Goal: Task Accomplishment & Management: Manage account settings

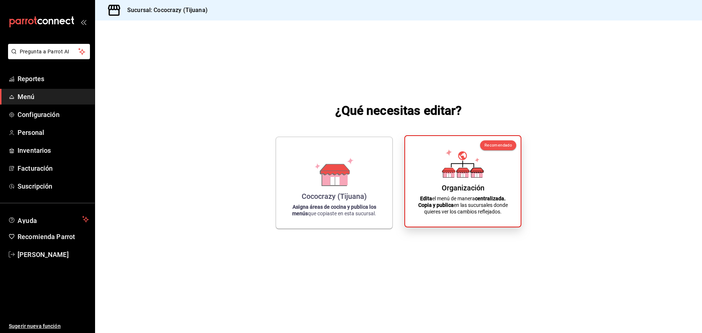
click at [483, 190] on div "Organización" at bounding box center [462, 187] width 43 height 9
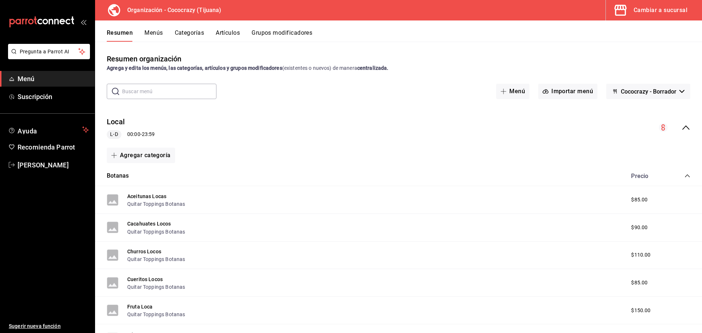
click at [161, 34] on button "Menús" at bounding box center [153, 35] width 18 height 12
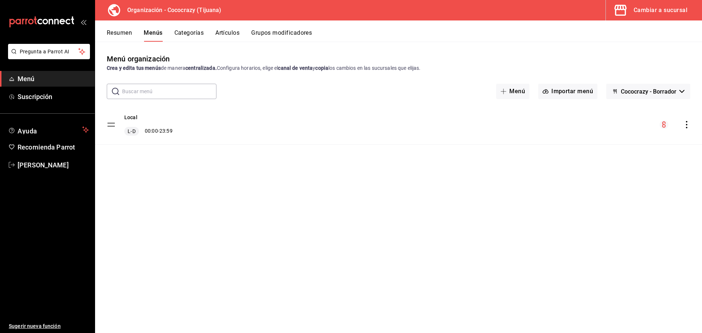
click at [686, 128] on icon "actions" at bounding box center [685, 124] width 1 height 7
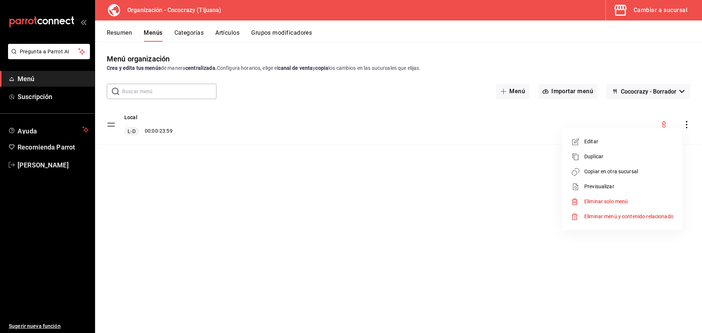
click at [619, 153] on span "Duplicar" at bounding box center [628, 157] width 89 height 8
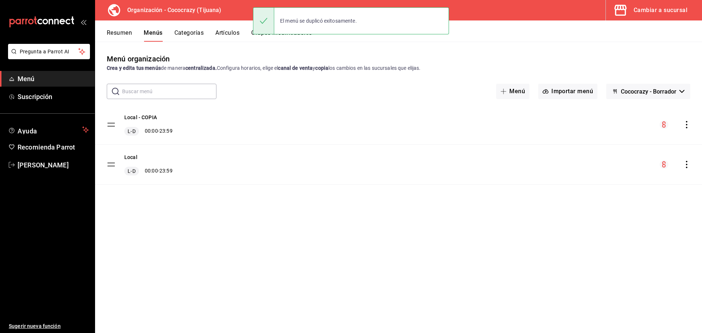
drag, startPoint x: 665, startPoint y: 166, endPoint x: 685, endPoint y: 166, distance: 20.1
click at [666, 166] on circle "menu-maker-table" at bounding box center [663, 164] width 9 height 9
click at [686, 166] on icon "actions" at bounding box center [686, 164] width 7 height 7
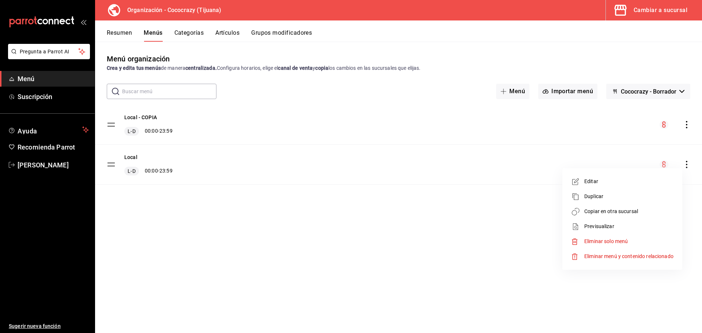
click at [598, 181] on span "Editar" at bounding box center [628, 182] width 89 height 8
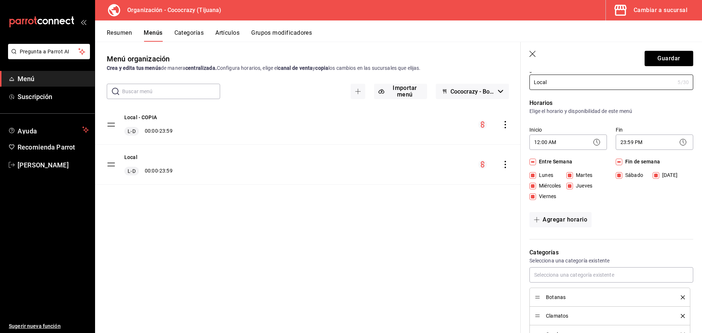
scroll to position [73, 0]
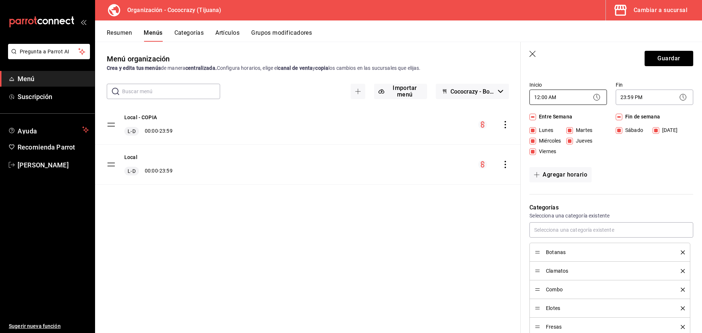
click at [560, 98] on body "Pregunta a Parrot AI Menú Suscripción Ayuda Recomienda Parrot [PERSON_NAME] Sug…" at bounding box center [351, 166] width 702 height 333
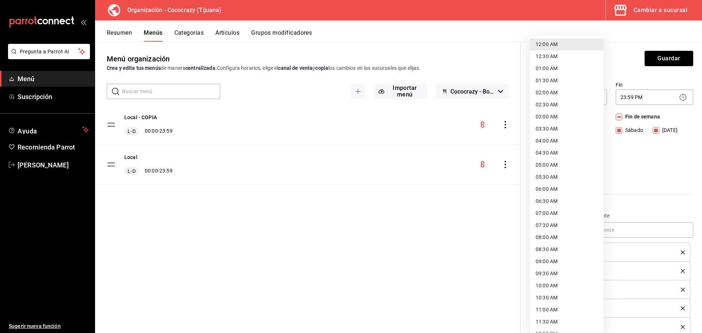
click at [631, 72] on div at bounding box center [351, 166] width 702 height 333
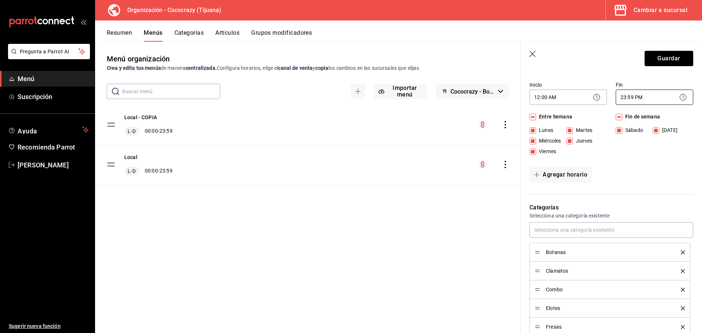
click at [653, 99] on body "Pregunta a Parrot AI Menú Suscripción Ayuda Recomienda Parrot [PERSON_NAME] Sug…" at bounding box center [351, 166] width 702 height 333
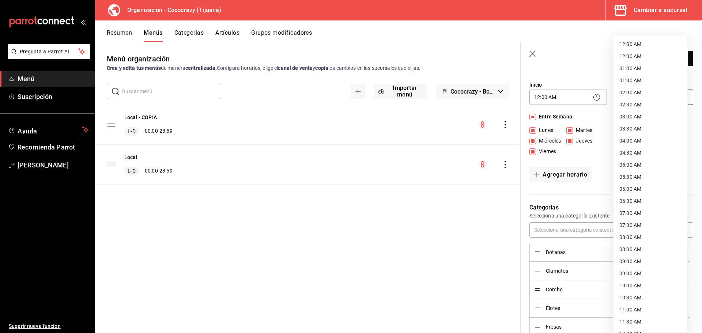
scroll to position [300, 0]
click at [563, 88] on div at bounding box center [351, 166] width 702 height 333
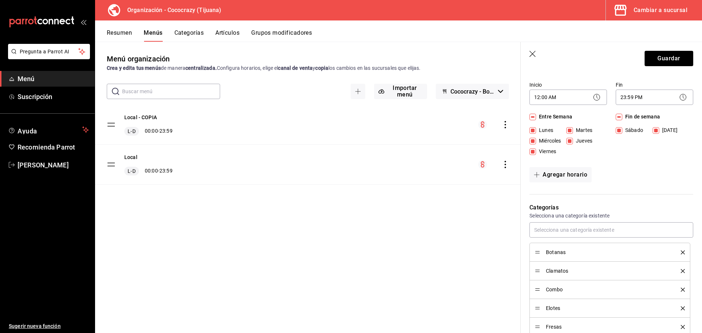
click at [566, 96] on div "12:00 AM 12:30 AM 01:00 AM 01:30 AM 02:00 AM 02:30 AM 03:00 AM 03:30 AM 04:00 A…" at bounding box center [351, 166] width 702 height 333
click at [587, 98] on body "Pregunta a Parrot AI Menú Suscripción Ayuda Recomienda Parrot [PERSON_NAME] Sug…" at bounding box center [351, 166] width 702 height 333
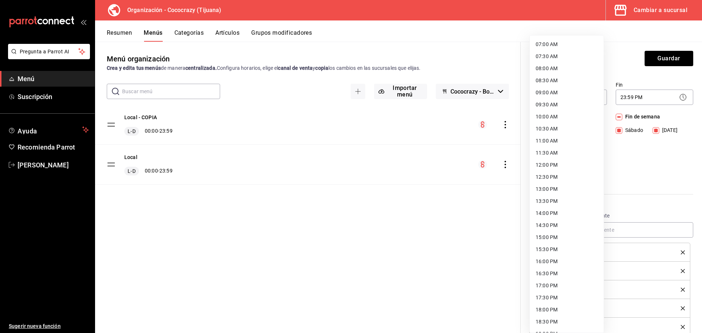
scroll to position [183, 0]
click at [551, 151] on li "12:00 PM" at bounding box center [566, 151] width 74 height 12
type input "12:00"
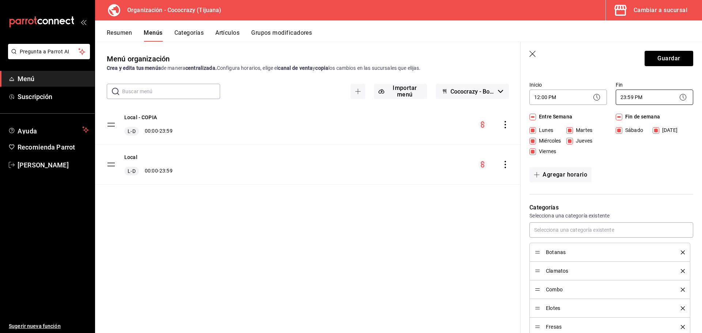
click at [652, 97] on body "Pregunta a Parrot AI Menú Suscripción Ayuda Recomienda Parrot [PERSON_NAME] Sug…" at bounding box center [351, 166] width 702 height 333
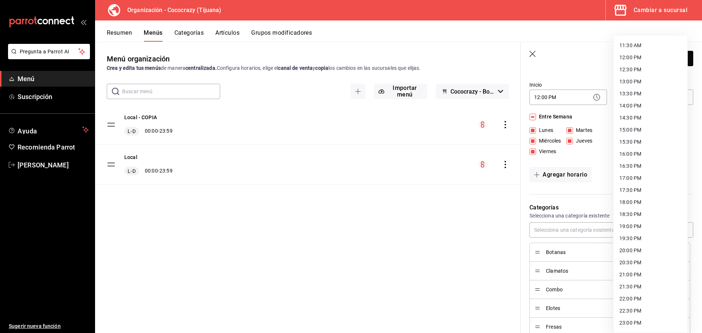
scroll to position [263, 0]
click at [636, 275] on li "20:30 PM" at bounding box center [650, 276] width 74 height 12
type input "20:30"
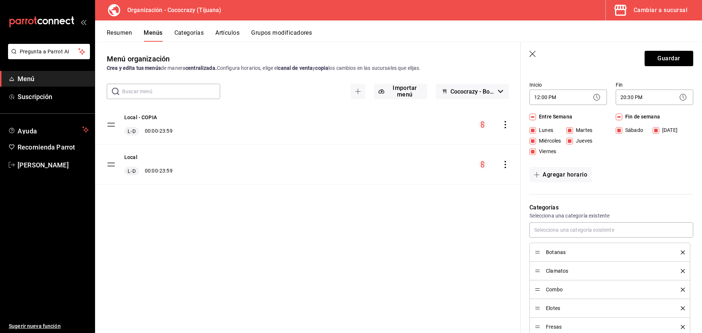
click at [665, 172] on div "Agregar horario" at bounding box center [611, 174] width 164 height 15
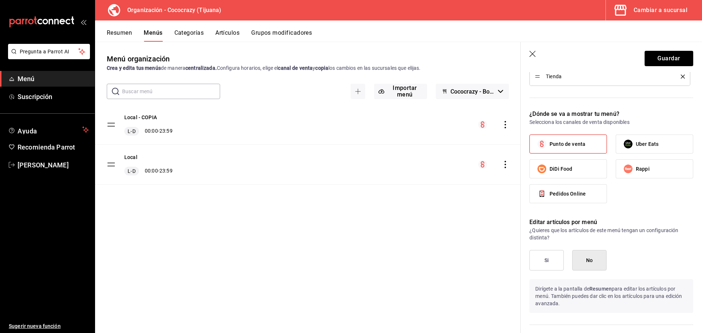
scroll to position [402, 0]
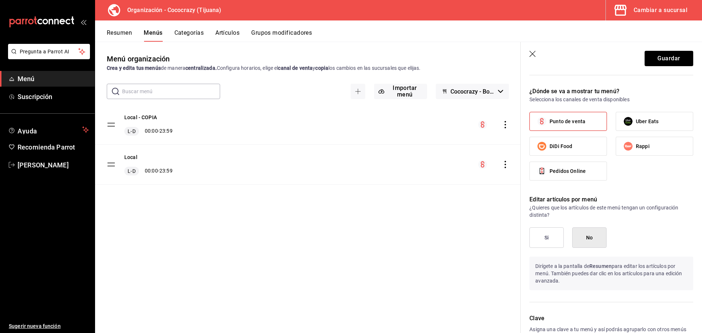
click at [566, 151] on label "DiDi Food" at bounding box center [567, 146] width 77 height 18
click at [549, 151] on input "DiDi Food" at bounding box center [541, 145] width 15 height 15
checkbox input "true"
click at [620, 143] on input "Rappi" at bounding box center [627, 145] width 15 height 15
checkbox input "true"
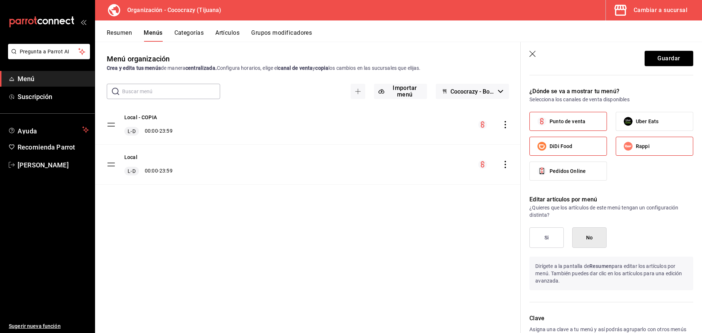
click at [628, 130] on label "Uber Eats" at bounding box center [654, 121] width 77 height 18
click at [628, 129] on input "Uber Eats" at bounding box center [627, 121] width 15 height 15
checkbox input "true"
click at [575, 126] on label "Punto de venta" at bounding box center [567, 121] width 77 height 18
click at [550, 127] on label "Punto de venta" at bounding box center [567, 121] width 77 height 18
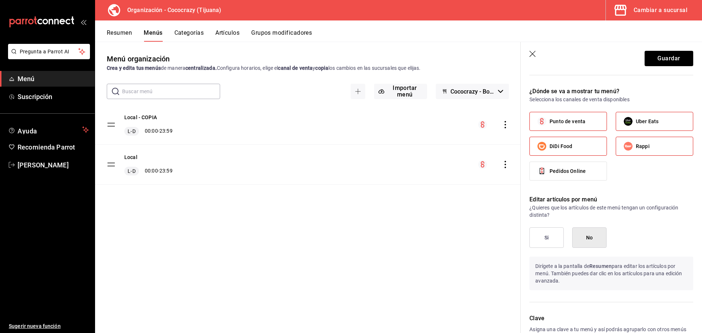
click at [549, 127] on input "Punto de venta" at bounding box center [541, 121] width 15 height 15
checkbox input "false"
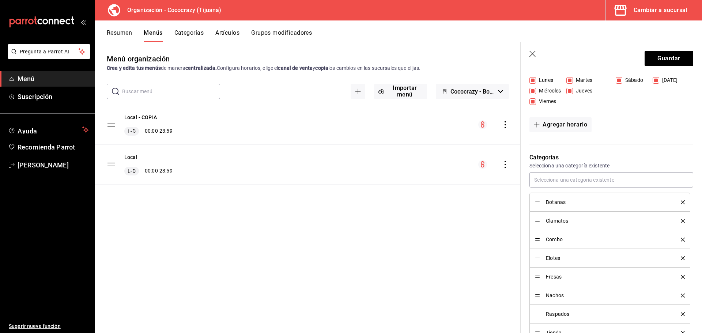
scroll to position [50, 0]
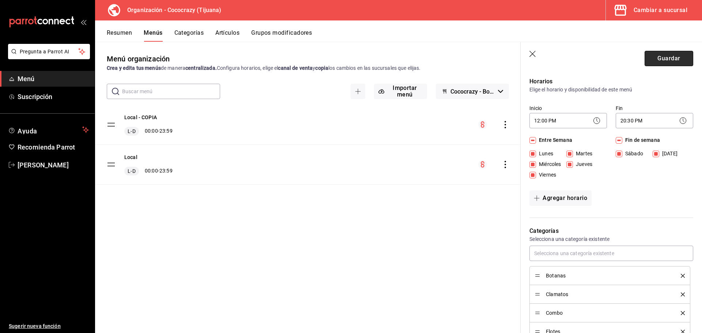
click at [659, 54] on button "Guardar" at bounding box center [668, 58] width 49 height 15
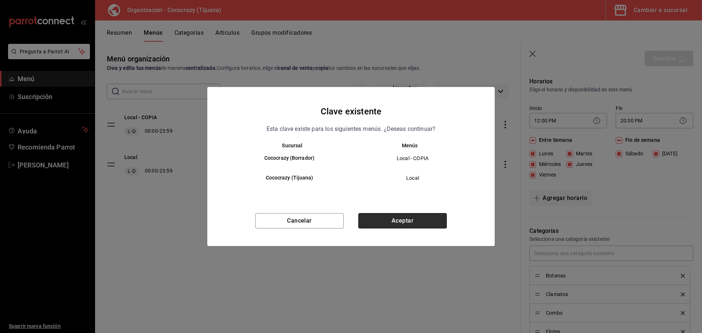
click at [423, 224] on button "Aceptar" at bounding box center [402, 220] width 88 height 15
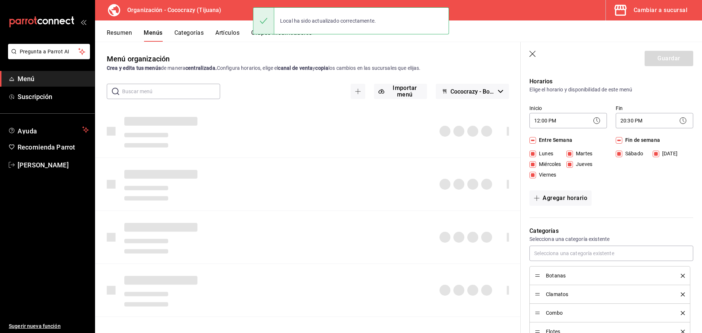
checkbox input "false"
type input "1758669795363"
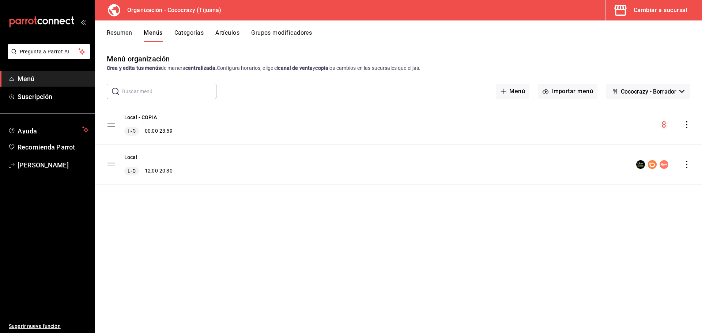
click at [685, 163] on icon "actions" at bounding box center [686, 164] width 7 height 7
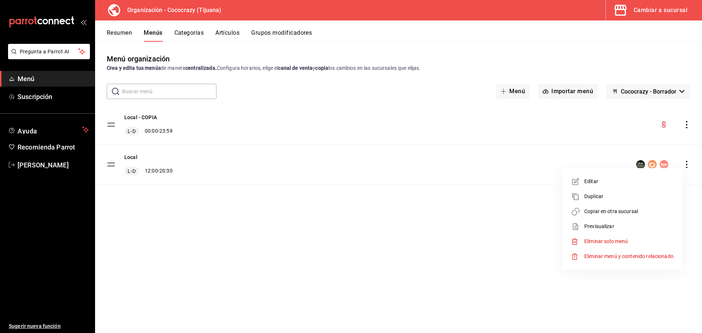
click at [169, 166] on div at bounding box center [351, 166] width 702 height 333
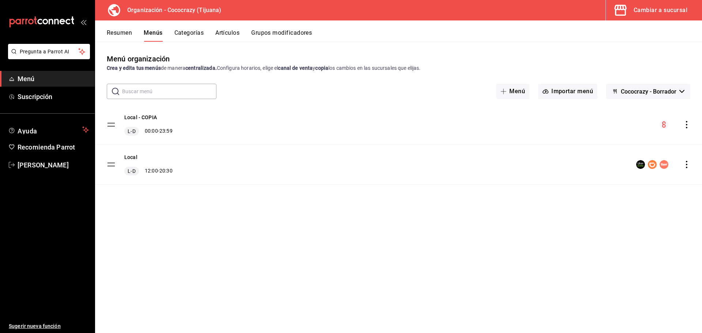
click at [686, 164] on icon "actions" at bounding box center [686, 164] width 7 height 7
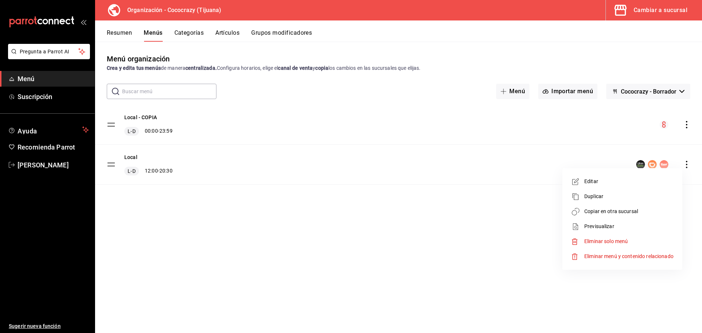
click at [450, 225] on div at bounding box center [351, 166] width 702 height 333
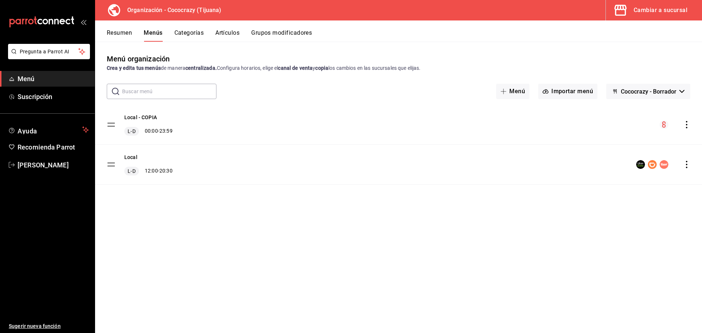
click at [683, 163] on icon "actions" at bounding box center [686, 164] width 7 height 7
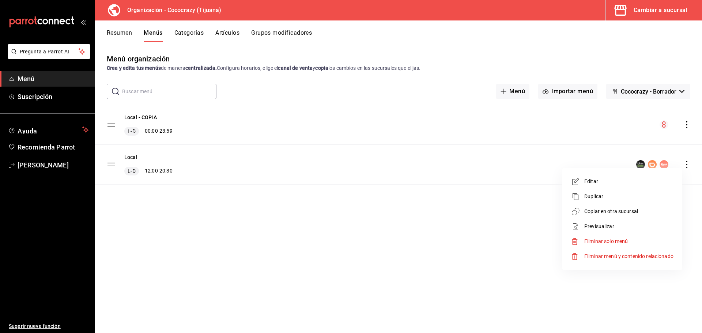
click at [605, 229] on span "Previsualizar" at bounding box center [628, 227] width 89 height 8
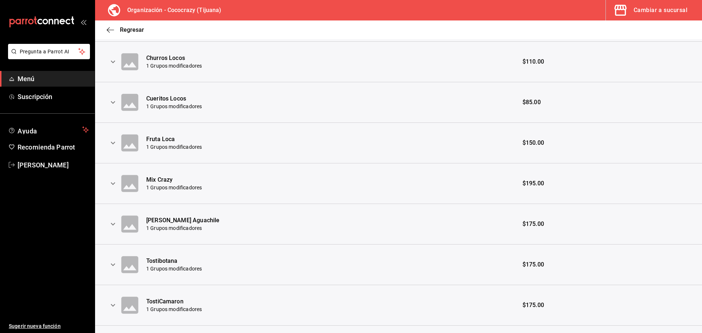
scroll to position [146, 0]
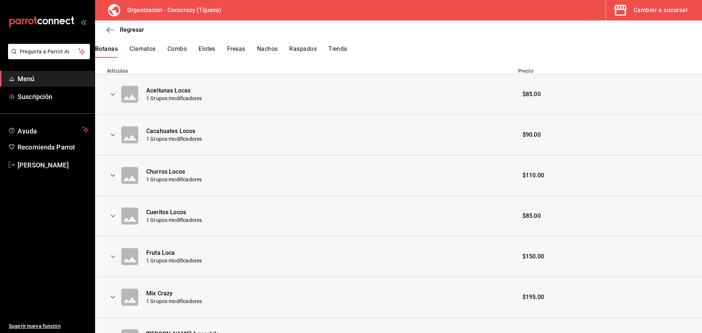
click at [146, 49] on button "Clamatos" at bounding box center [142, 51] width 26 height 12
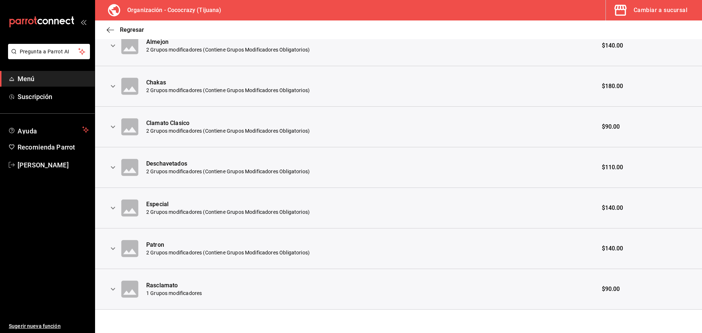
scroll to position [0, 0]
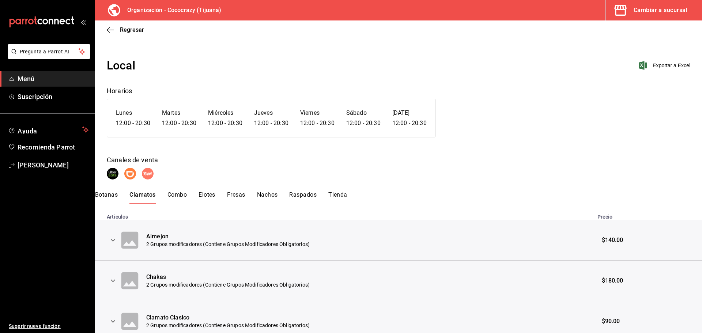
click at [113, 198] on button "Botanas" at bounding box center [106, 197] width 23 height 12
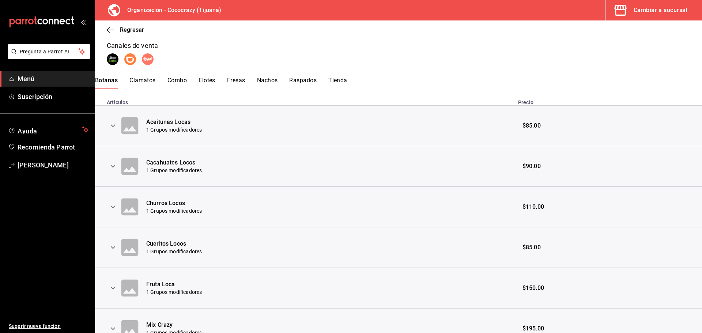
scroll to position [146, 0]
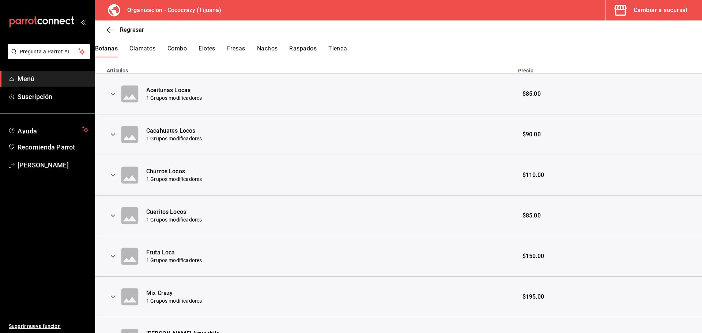
click at [245, 52] on button "Fresas" at bounding box center [236, 51] width 18 height 12
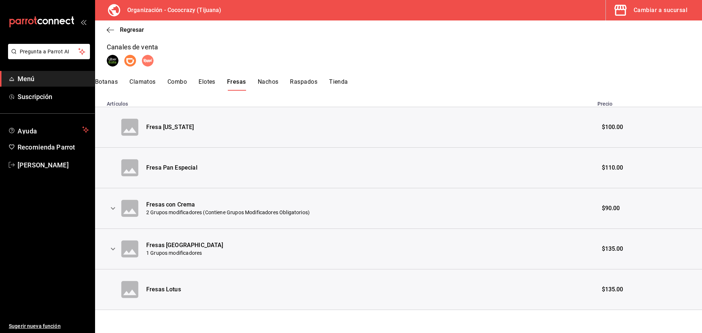
scroll to position [114, 0]
click at [610, 247] on span "$135.00" at bounding box center [612, 248] width 22 height 8
click at [113, 246] on icon "expand row" at bounding box center [113, 248] width 9 height 9
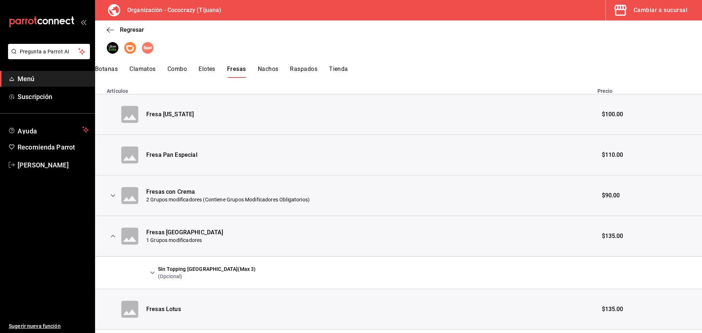
scroll to position [146, 0]
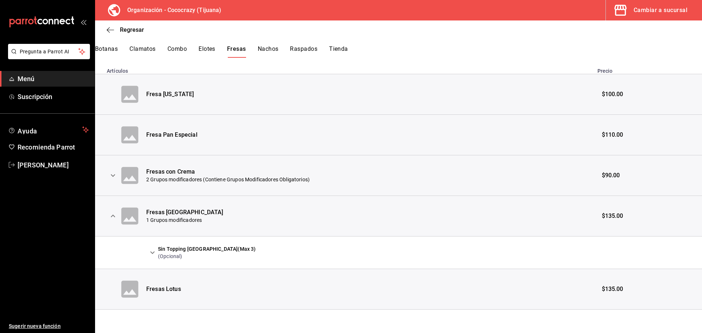
click at [153, 254] on icon "expand row" at bounding box center [152, 252] width 9 height 9
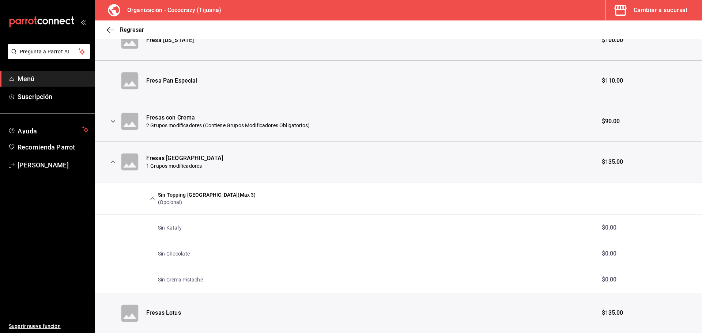
scroll to position [183, 0]
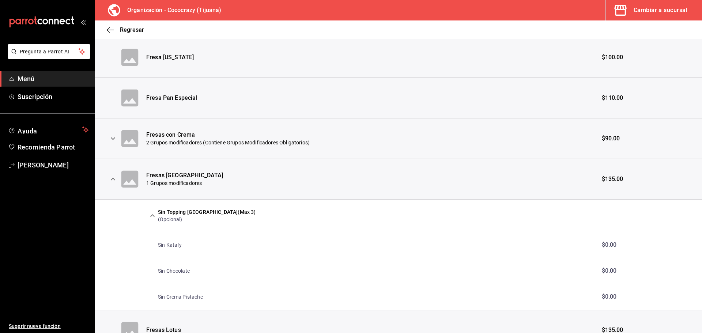
click at [616, 177] on span "$135.00" at bounding box center [612, 179] width 22 height 8
drag, startPoint x: 136, startPoint y: 182, endPoint x: 129, endPoint y: 183, distance: 7.0
click at [133, 182] on icon at bounding box center [129, 179] width 23 height 23
click at [605, 178] on span "$135.00" at bounding box center [612, 179] width 22 height 8
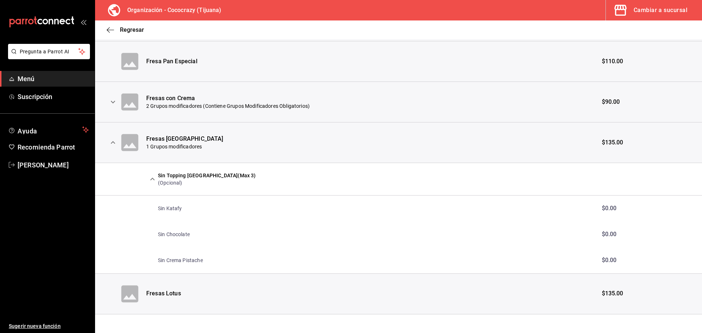
scroll to position [0, 0]
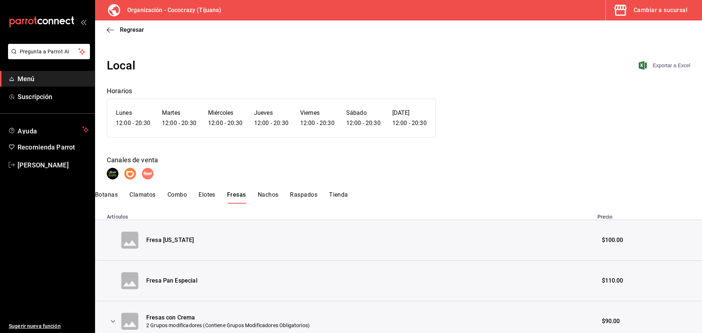
click at [661, 63] on span "Exportar a Excel" at bounding box center [665, 65] width 50 height 9
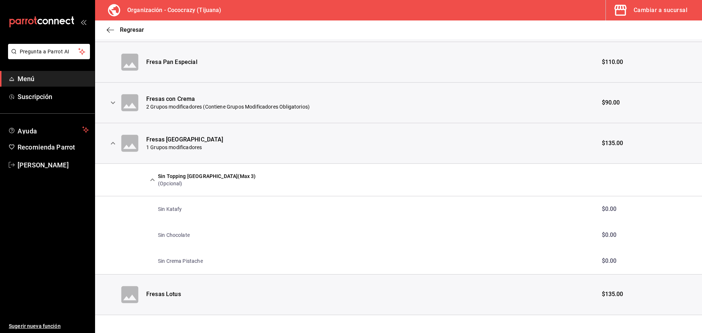
scroll to position [219, 0]
click at [606, 217] on td "$0.00" at bounding box center [647, 208] width 109 height 26
click at [609, 141] on span "$135.00" at bounding box center [612, 142] width 22 height 8
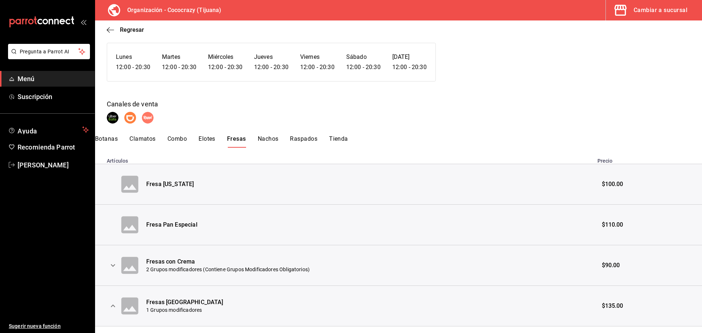
scroll to position [0, 0]
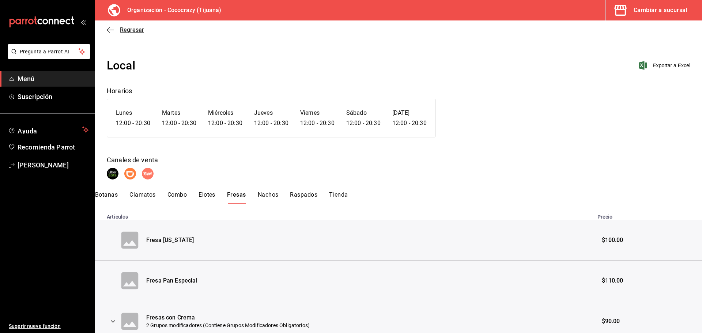
click at [108, 31] on icon "button" at bounding box center [110, 30] width 7 height 7
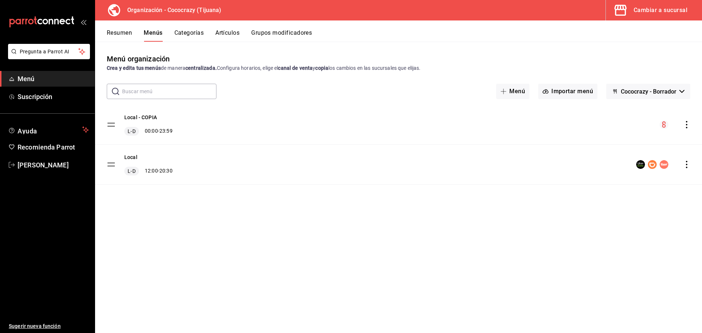
click at [237, 31] on button "Artículos" at bounding box center [227, 35] width 24 height 12
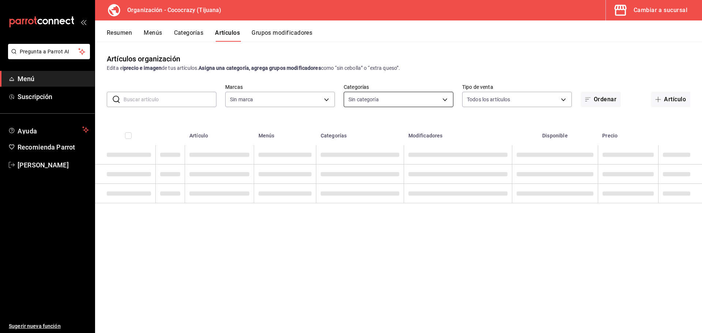
type input "792de1e6-c094-4828-a9be-74aa63e1e752"
type input "e05ae14f-03c9-40f5-81a5-9c7d7bdb5383,c000ae81-4940-4ffa-9a7e-78a063a5995c,ce55b…"
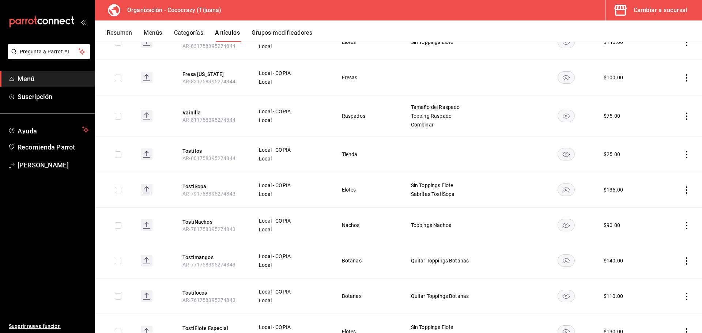
scroll to position [292, 0]
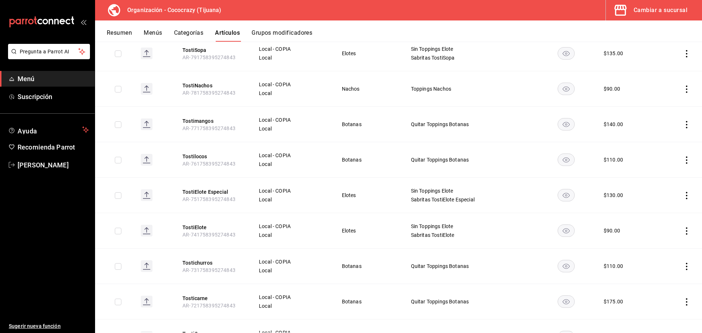
click at [679, 234] on td at bounding box center [678, 230] width 46 height 35
click at [683, 233] on icon "actions" at bounding box center [686, 230] width 7 height 7
click at [611, 228] on div at bounding box center [351, 166] width 702 height 333
drag, startPoint x: 602, startPoint y: 227, endPoint x: 449, endPoint y: 214, distance: 153.2
click at [603, 227] on div "$ 90.00" at bounding box center [611, 230] width 16 height 7
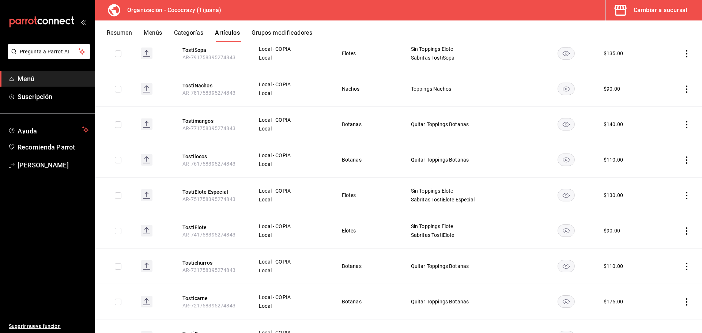
click at [273, 225] on span "Local - COPIA" at bounding box center [291, 226] width 65 height 5
click at [255, 227] on td "Local - COPIA Local" at bounding box center [291, 230] width 83 height 35
click at [265, 227] on span "Local - COPIA" at bounding box center [291, 226] width 65 height 5
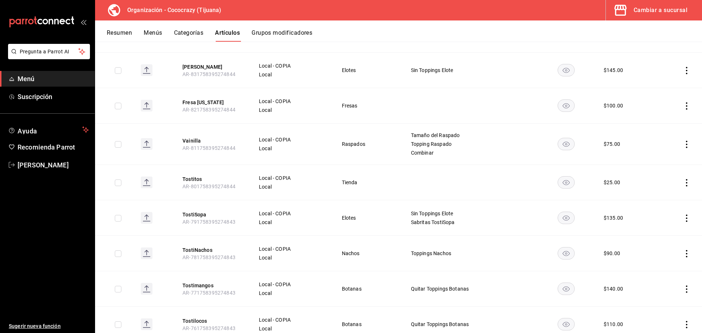
scroll to position [0, 0]
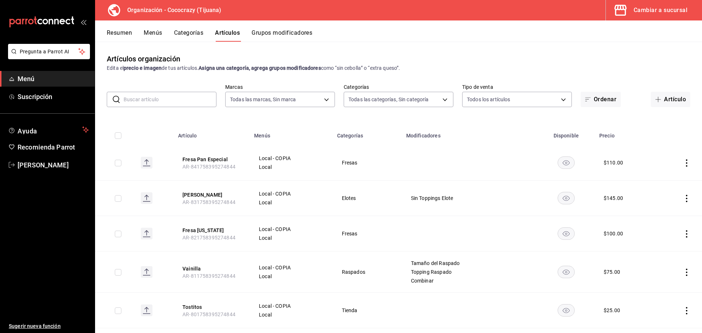
click at [189, 35] on button "Categorías" at bounding box center [189, 35] width 30 height 12
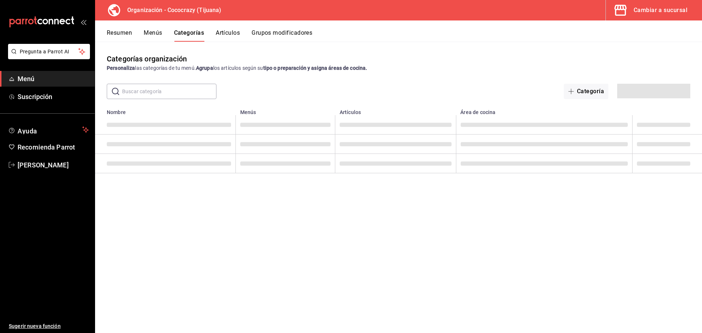
click at [155, 31] on button "Menús" at bounding box center [153, 35] width 18 height 12
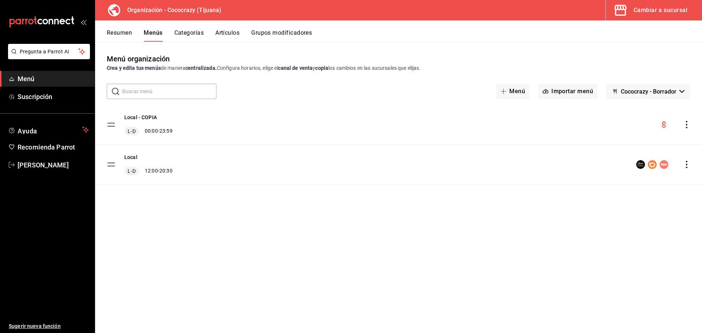
click at [686, 166] on icon "actions" at bounding box center [686, 164] width 7 height 7
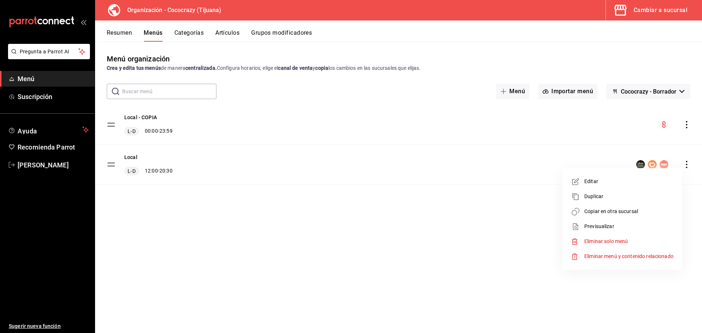
click at [623, 181] on span "Editar" at bounding box center [628, 182] width 89 height 8
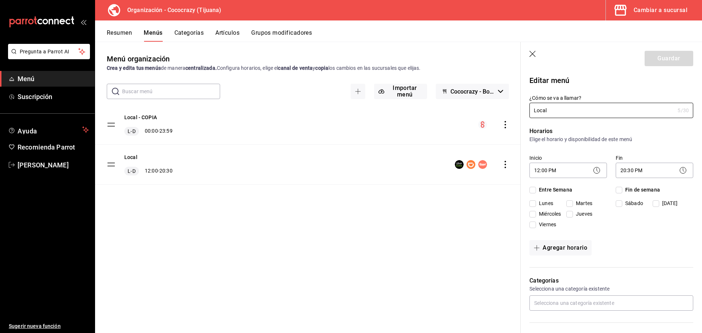
checkbox input "true"
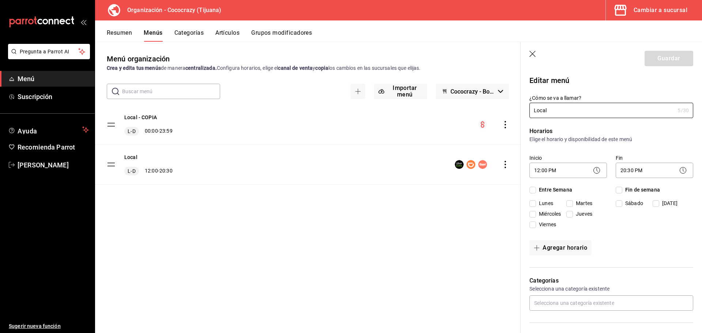
checkbox input "true"
drag, startPoint x: 563, startPoint y: 113, endPoint x: 502, endPoint y: 107, distance: 62.0
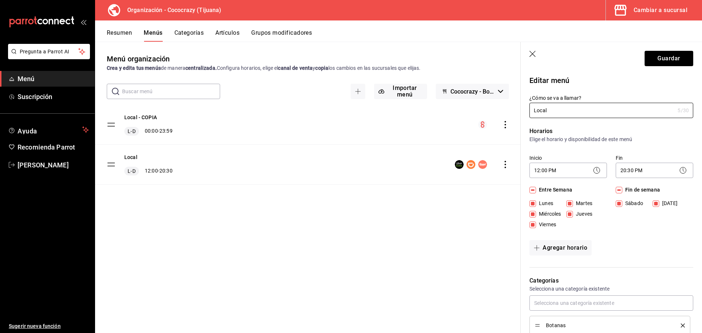
click at [502, 107] on main "Menú organización Crea y edita tus menús de manera centralizada. Configura hora…" at bounding box center [398, 187] width 607 height 291
type input "Plataformas"
click at [676, 59] on button "Guardar" at bounding box center [668, 58] width 49 height 15
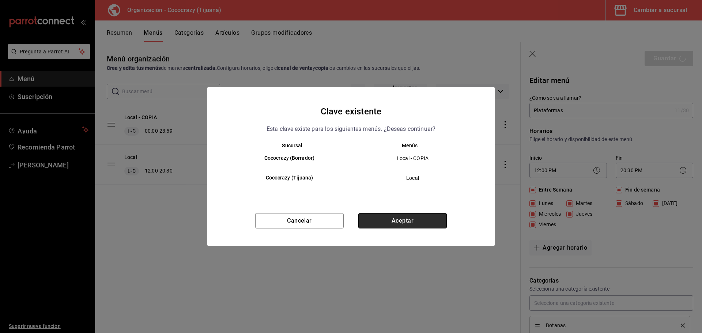
click at [407, 222] on button "Aceptar" at bounding box center [402, 220] width 88 height 15
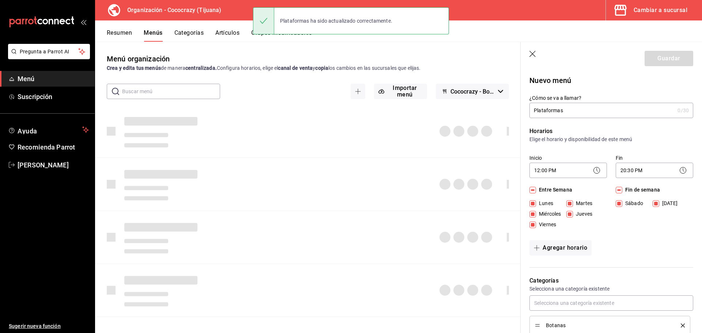
checkbox input "false"
type input "1758670095813"
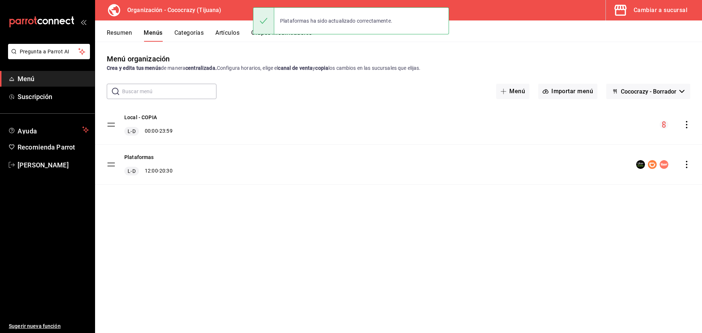
click at [687, 123] on icon "actions" at bounding box center [686, 124] width 7 height 7
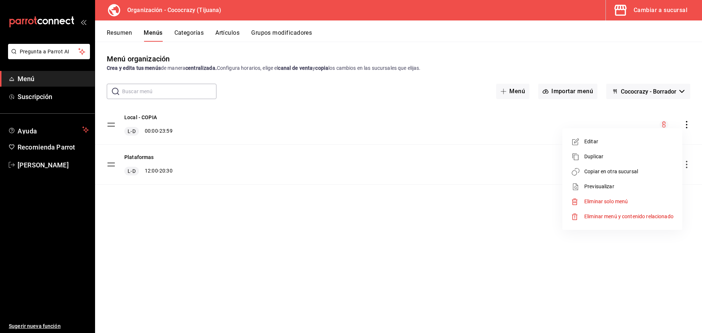
click at [592, 142] on span "Editar" at bounding box center [628, 142] width 89 height 8
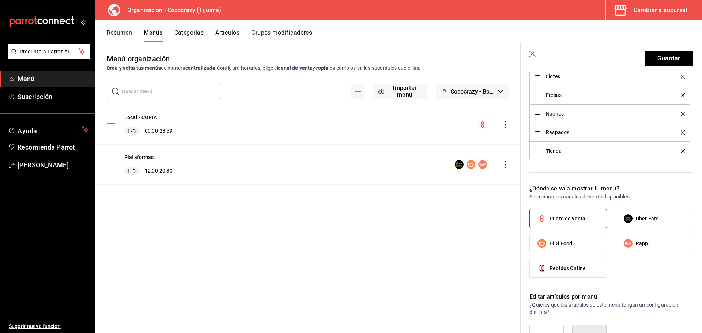
scroll to position [329, 0]
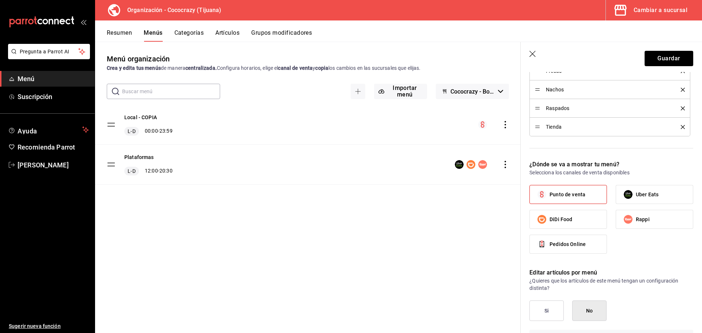
click at [574, 245] on span "Pedidos Online" at bounding box center [567, 244] width 36 height 8
click at [549, 245] on input "Pedidos Online" at bounding box center [541, 243] width 15 height 15
checkbox input "true"
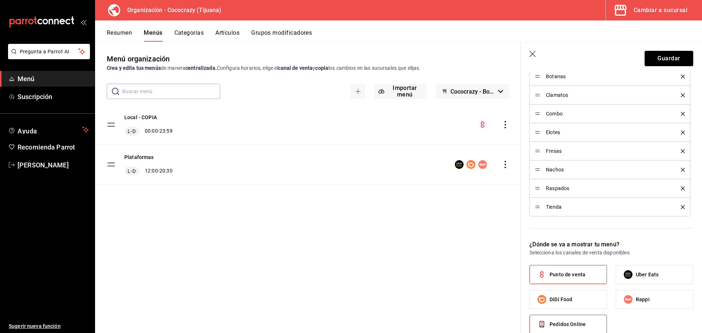
scroll to position [110, 0]
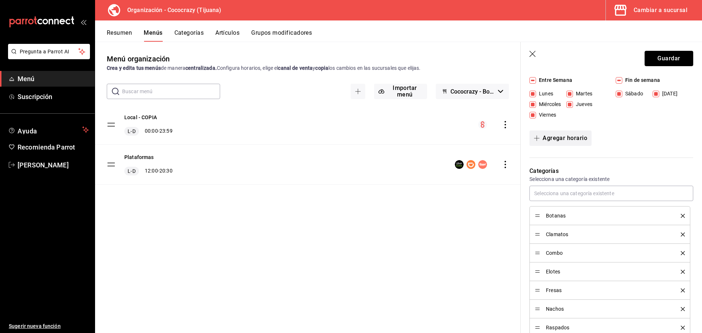
drag, startPoint x: 661, startPoint y: 60, endPoint x: 581, endPoint y: 132, distance: 107.9
click at [565, 117] on section "Guardar Editar menú ¿Cómo se va a llamar? Local - COPIA 13 /30 ¿Cómo se va a ll…" at bounding box center [610, 187] width 181 height 291
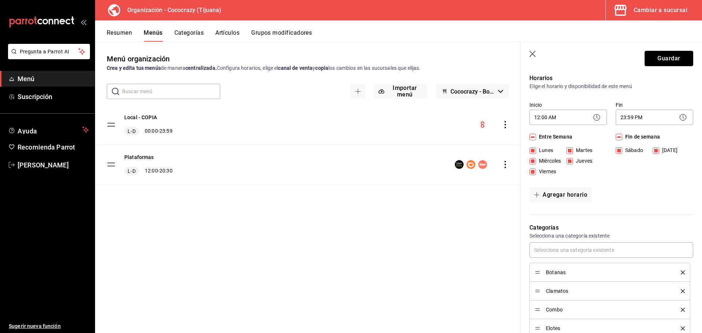
scroll to position [0, 0]
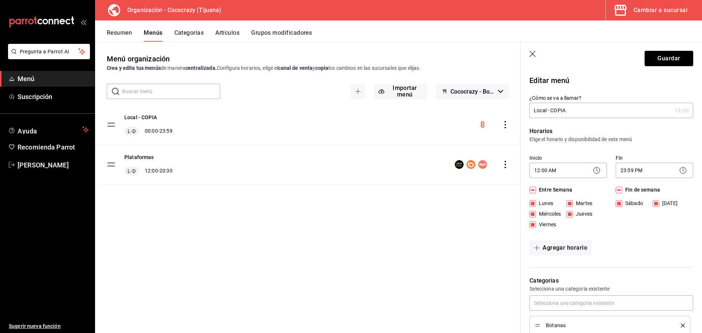
drag, startPoint x: 547, startPoint y: 112, endPoint x: 632, endPoint y: 112, distance: 85.1
click at [631, 112] on input "Local - COPIA" at bounding box center [600, 110] width 142 height 15
type input "Local"
click at [667, 56] on button "Guardar" at bounding box center [668, 58] width 49 height 15
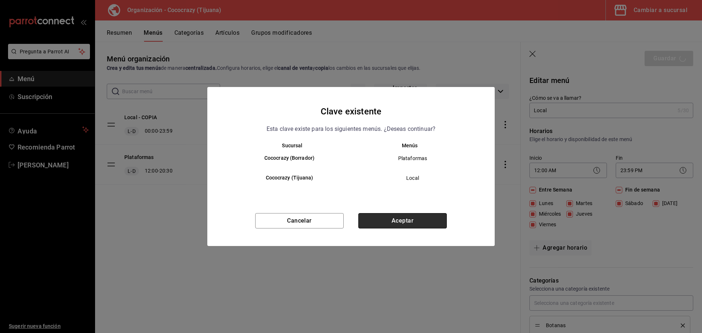
click at [399, 223] on button "Aceptar" at bounding box center [402, 220] width 88 height 15
checkbox input "false"
type input "1758670113188"
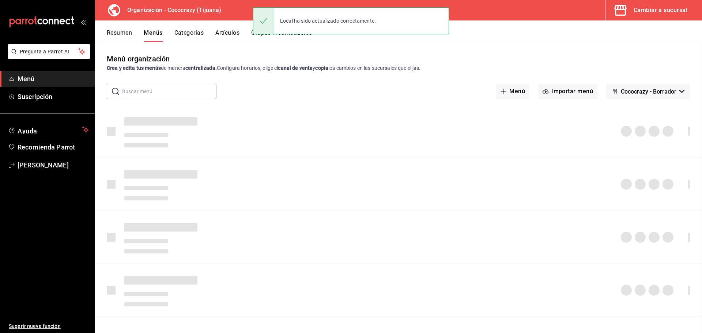
checkbox input "false"
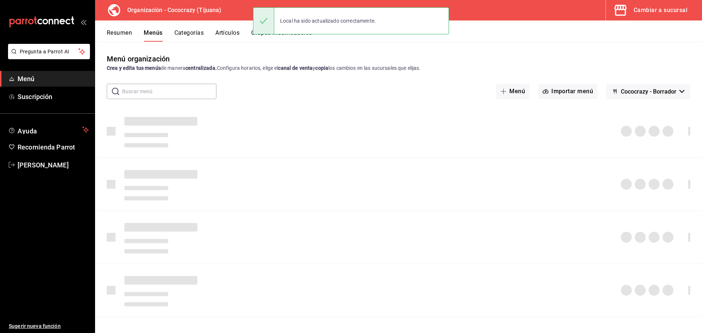
checkbox input "false"
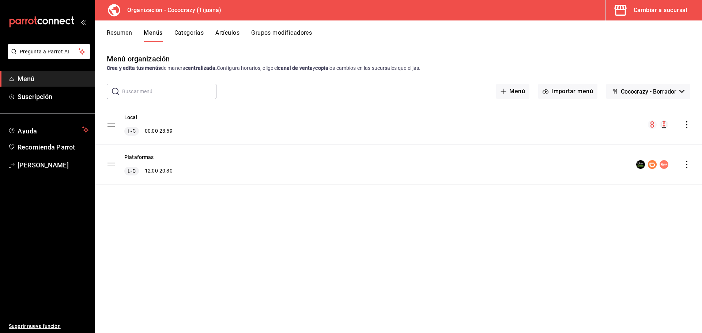
click at [685, 164] on icon "actions" at bounding box center [686, 164] width 7 height 7
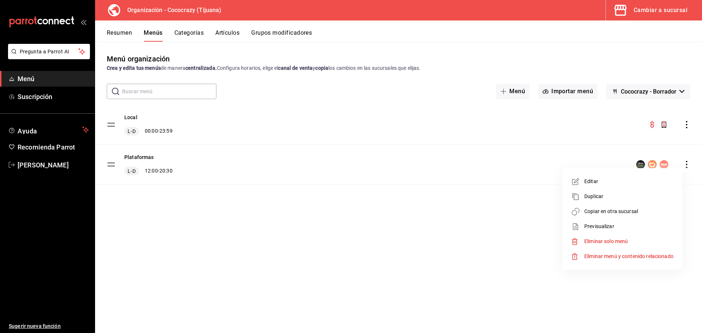
click at [610, 224] on span "Previsualizar" at bounding box center [628, 227] width 89 height 8
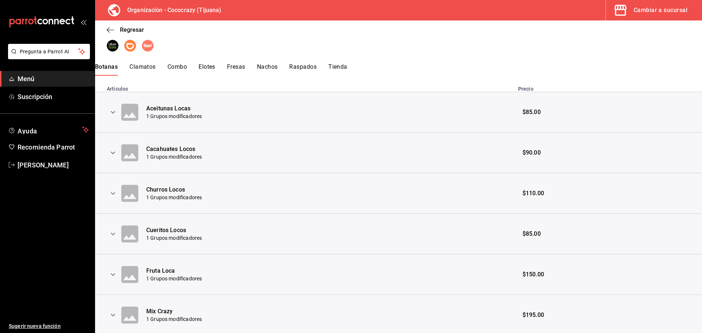
scroll to position [329, 0]
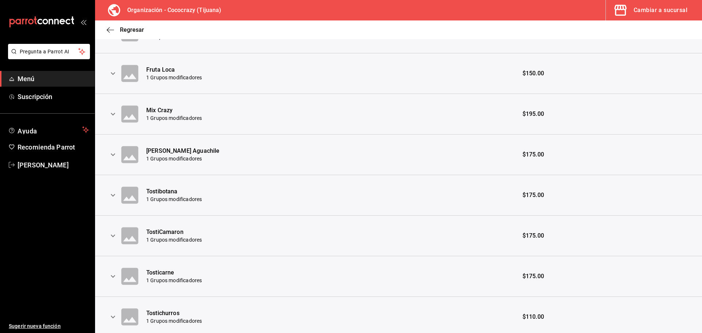
drag, startPoint x: 527, startPoint y: 194, endPoint x: 520, endPoint y: 194, distance: 6.9
click at [522, 194] on td "$175.00" at bounding box center [607, 195] width 188 height 41
click at [522, 196] on span "$175.00" at bounding box center [533, 195] width 22 height 8
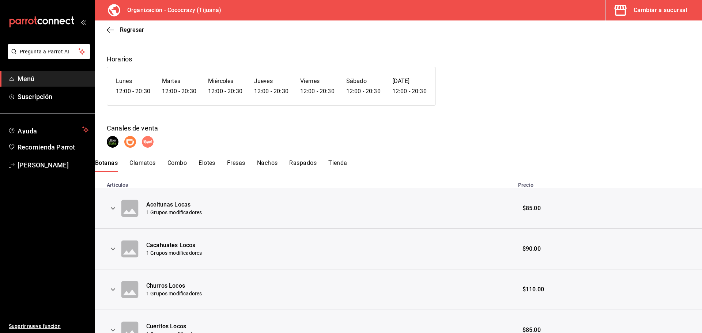
scroll to position [0, 0]
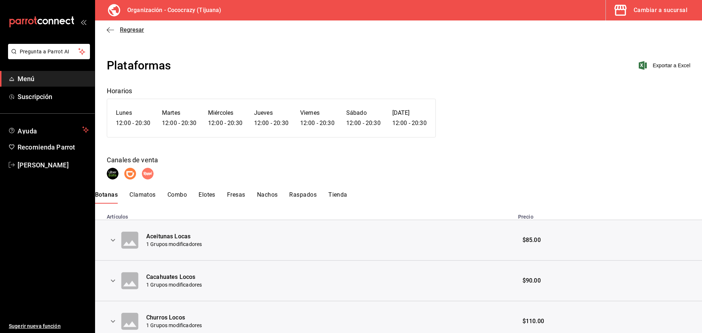
click at [113, 29] on icon "button" at bounding box center [110, 30] width 7 height 7
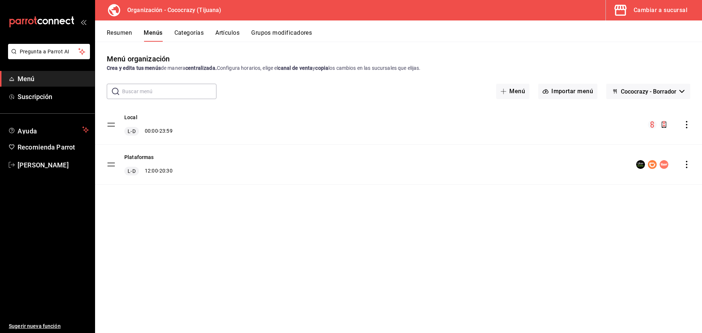
click at [111, 163] on tbody "Local L-D 00:00 - 23:59 Plataformas L-D 12:00 - 20:30" at bounding box center [398, 145] width 607 height 80
click at [111, 164] on tbody "Local L-D 00:00 - 23:59 Plataformas L-D 12:00 - 20:30" at bounding box center [398, 145] width 607 height 80
click at [686, 164] on icon "actions" at bounding box center [685, 164] width 1 height 7
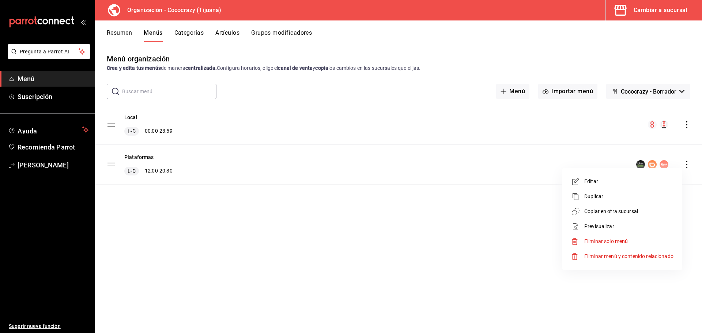
click at [604, 181] on span "Editar" at bounding box center [628, 182] width 89 height 8
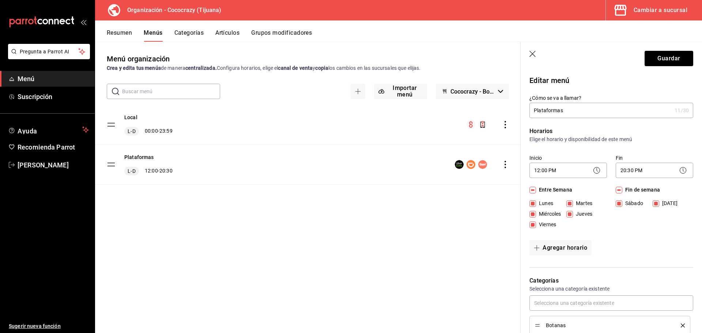
click at [531, 52] on icon "button" at bounding box center [532, 54] width 7 height 7
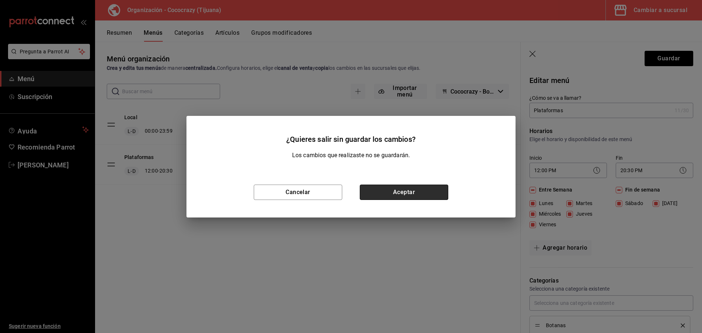
click at [413, 193] on button "Aceptar" at bounding box center [404, 192] width 88 height 15
checkbox input "false"
type input "1758670142258"
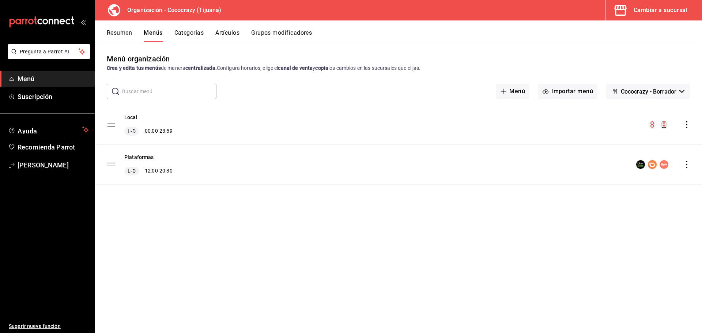
click at [228, 29] on button "Artículos" at bounding box center [227, 35] width 24 height 12
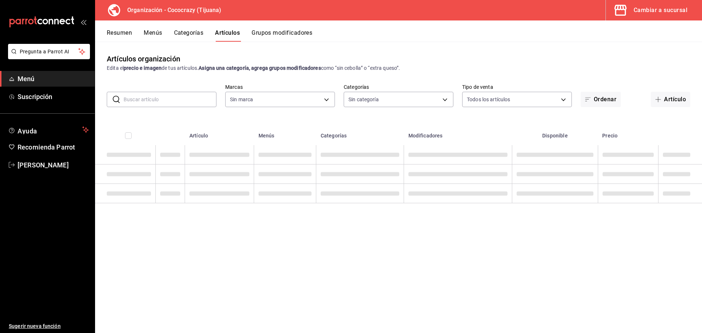
type input "792de1e6-c094-4828-a9be-74aa63e1e752"
type input "e05ae14f-03c9-40f5-81a5-9c7d7bdb5383,c000ae81-4940-4ffa-9a7e-78a063a5995c,ce55b…"
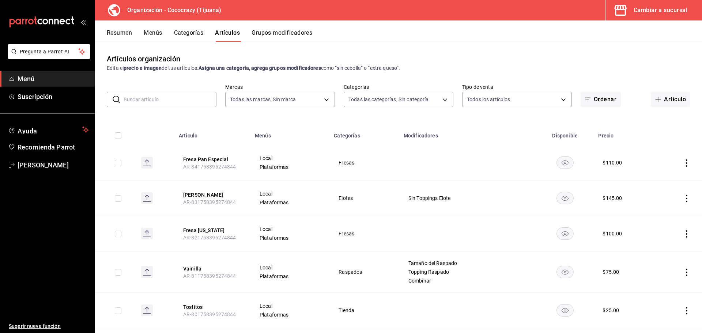
click at [680, 167] on td at bounding box center [678, 162] width 46 height 35
click at [683, 166] on icon "actions" at bounding box center [686, 162] width 7 height 7
click at [476, 202] on div at bounding box center [351, 166] width 702 height 333
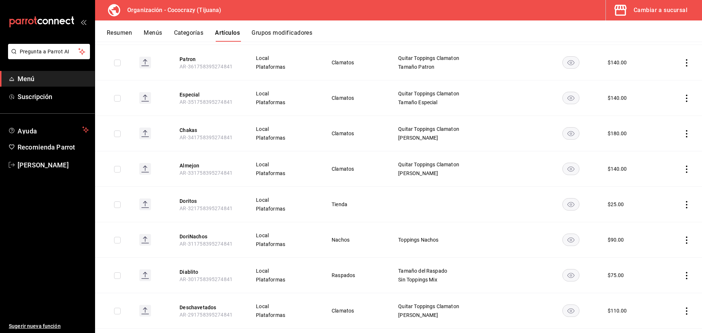
scroll to position [1572, 0]
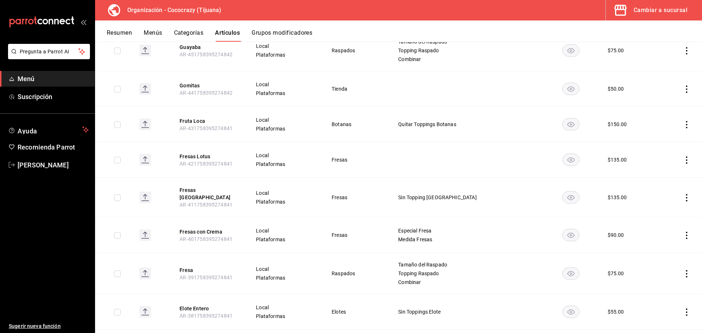
click at [683, 194] on icon "actions" at bounding box center [686, 197] width 7 height 7
click at [665, 206] on span "Editar" at bounding box center [658, 208] width 19 height 8
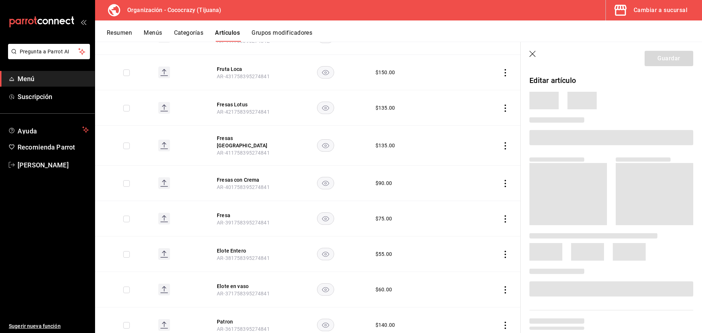
scroll to position [1496, 0]
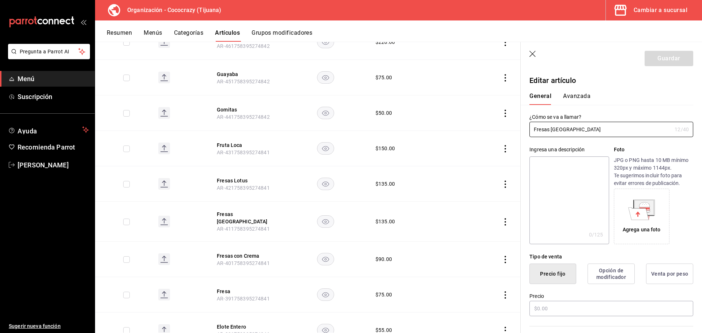
type input "$135.00"
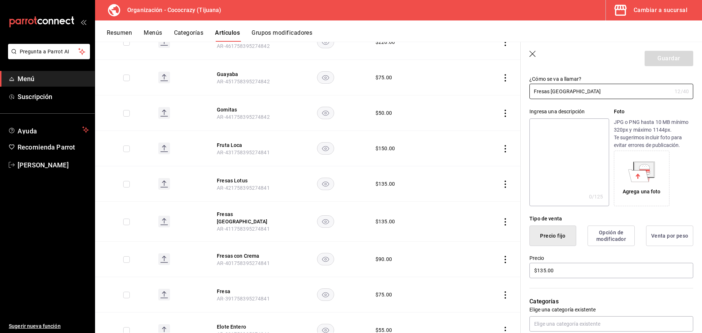
scroll to position [37, 0]
click at [611, 240] on button "Opción de modificador" at bounding box center [610, 237] width 47 height 20
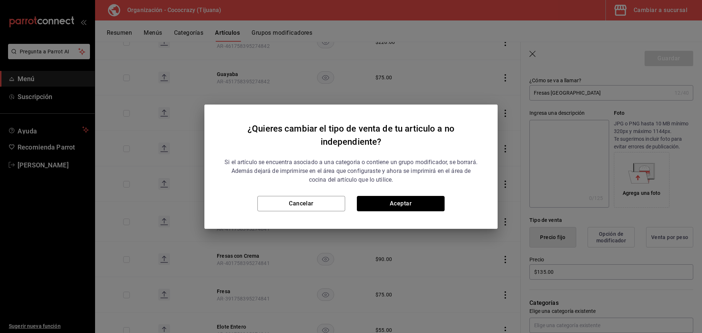
click at [395, 206] on button "Aceptar" at bounding box center [401, 203] width 88 height 15
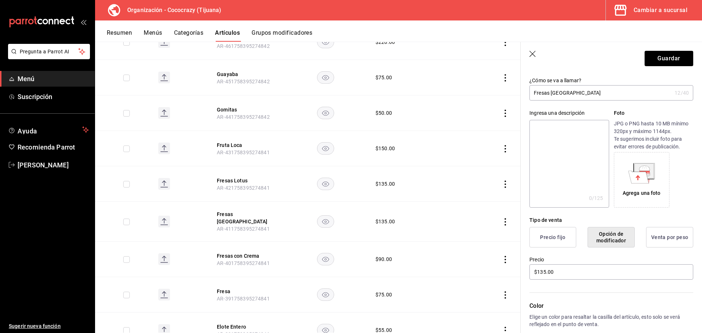
click at [608, 237] on button "Opción de modificador" at bounding box center [610, 237] width 47 height 20
click at [556, 239] on button "Precio fijo" at bounding box center [552, 237] width 47 height 20
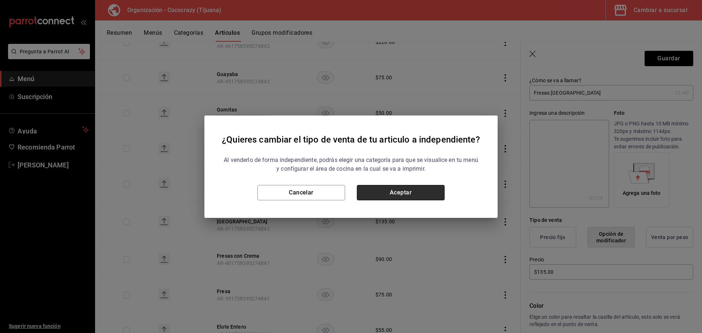
click at [423, 195] on button "Aceptar" at bounding box center [401, 192] width 88 height 15
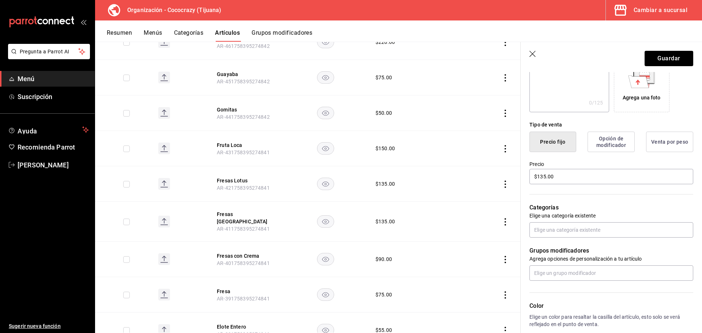
scroll to position [183, 0]
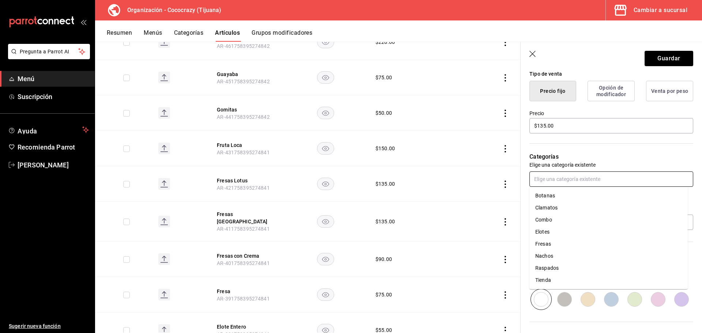
click at [567, 180] on input "text" at bounding box center [611, 178] width 164 height 15
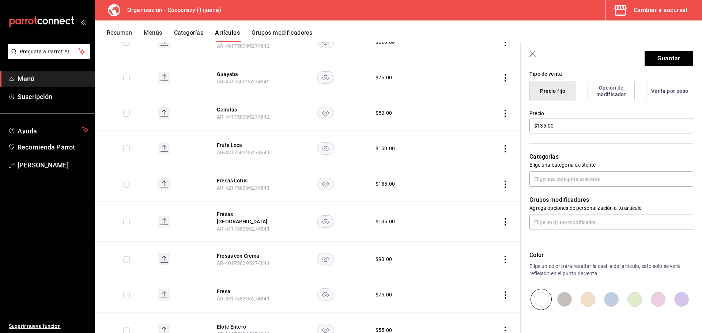
click at [608, 161] on p "Elige una categoría existente" at bounding box center [611, 164] width 164 height 7
click at [588, 175] on input "text" at bounding box center [611, 178] width 164 height 15
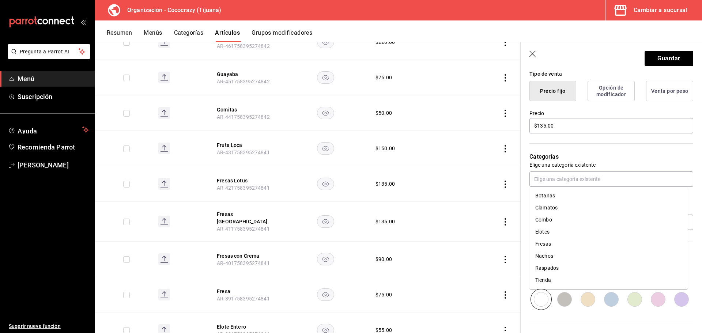
click at [615, 155] on p "Categorías" at bounding box center [611, 156] width 164 height 9
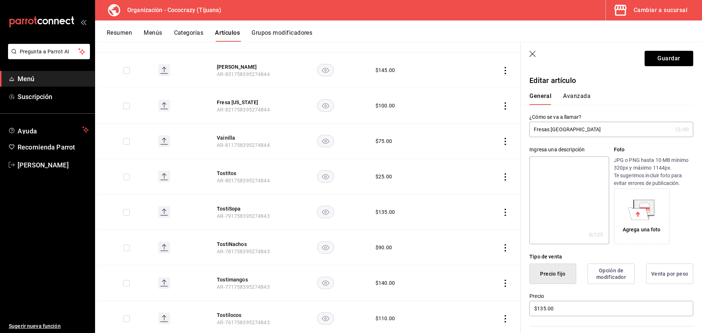
scroll to position [34, 0]
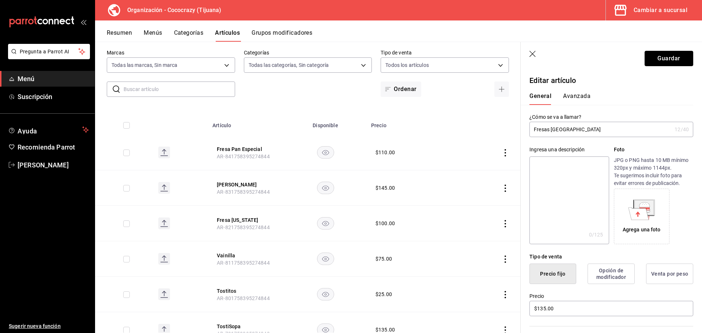
drag, startPoint x: 640, startPoint y: 60, endPoint x: 613, endPoint y: 51, distance: 28.0
click at [644, 60] on button "Guardar" at bounding box center [668, 58] width 49 height 15
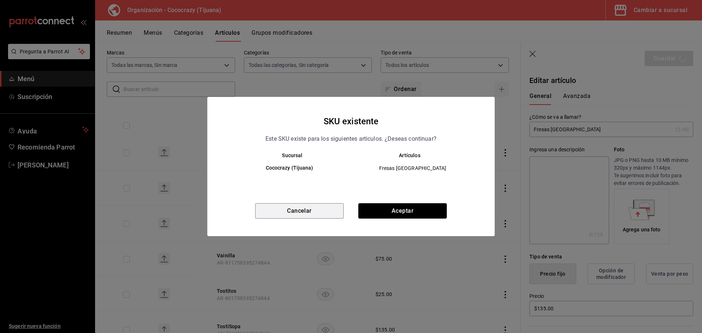
drag, startPoint x: 323, startPoint y: 212, endPoint x: 337, endPoint y: 209, distance: 13.4
click at [322, 211] on button "Cancelar" at bounding box center [299, 210] width 88 height 15
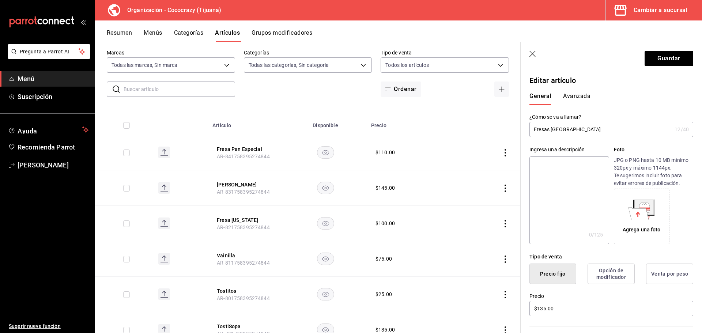
click at [527, 54] on header "Guardar" at bounding box center [610, 57] width 181 height 30
click at [531, 54] on icon "button" at bounding box center [532, 54] width 7 height 7
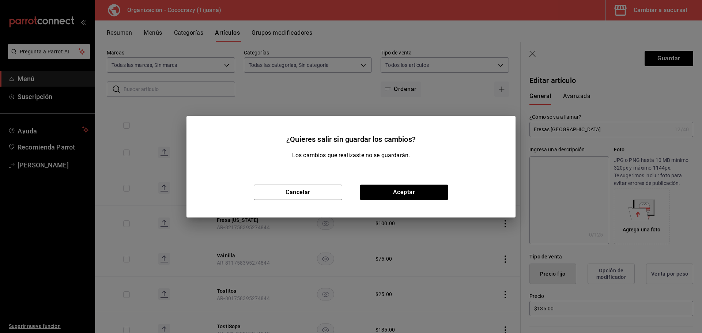
drag, startPoint x: 404, startPoint y: 187, endPoint x: 489, endPoint y: 206, distance: 86.9
click at [404, 187] on button "Aceptar" at bounding box center [404, 192] width 88 height 15
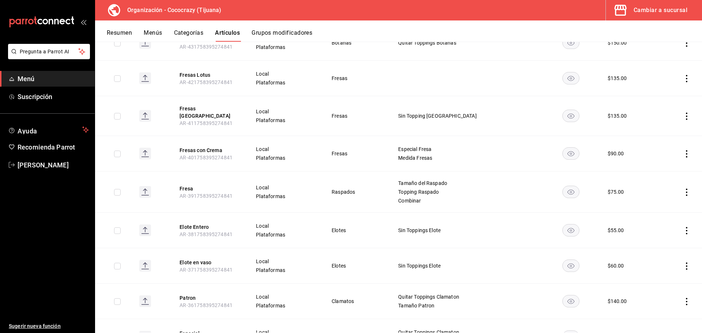
scroll to position [1685, 0]
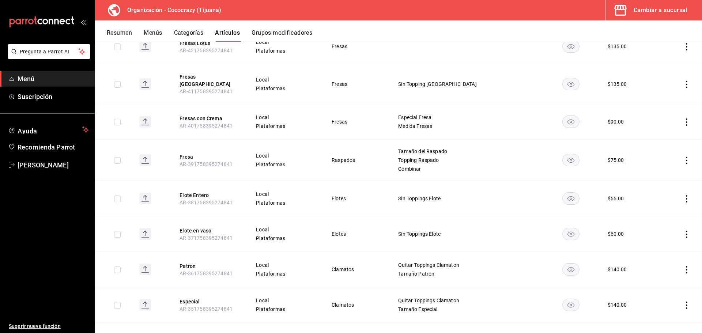
click at [567, 154] on rect "availability-product" at bounding box center [570, 160] width 17 height 12
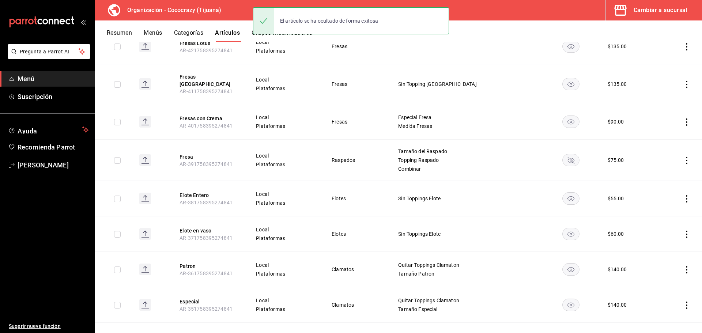
click at [565, 154] on rect "availability-product" at bounding box center [570, 160] width 17 height 12
click at [676, 152] on td at bounding box center [679, 160] width 44 height 41
click at [683, 157] on icon "actions" at bounding box center [686, 160] width 7 height 7
